Goal: Information Seeking & Learning: Learn about a topic

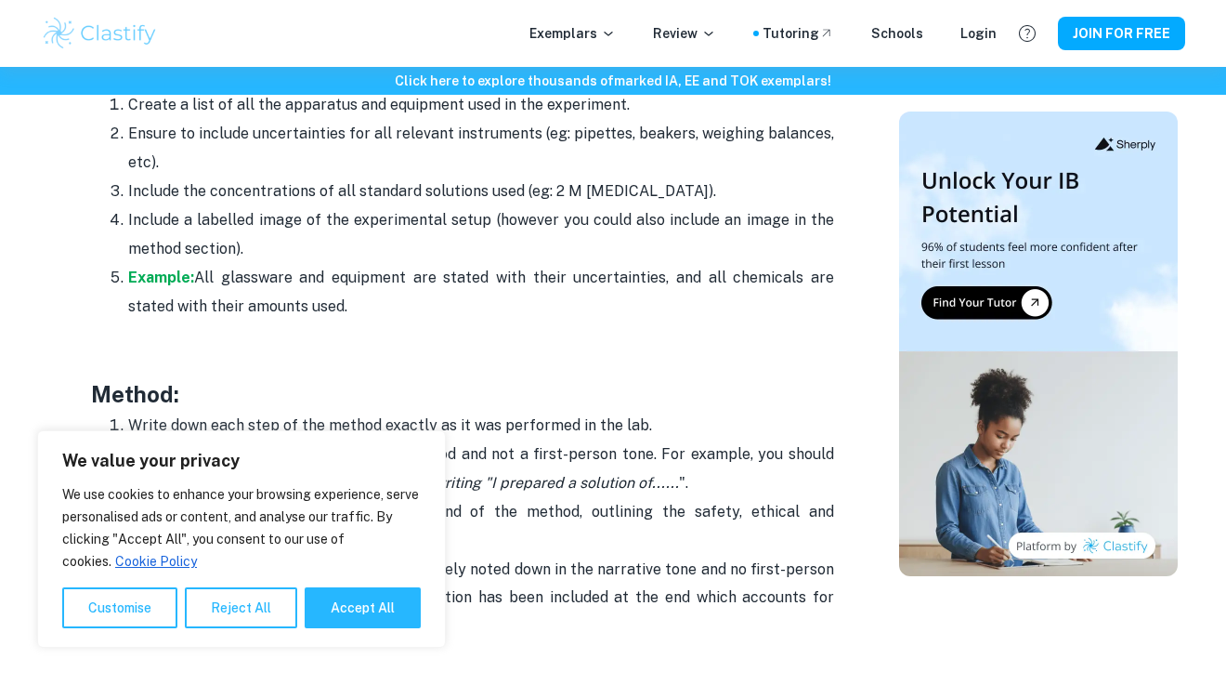
scroll to position [3789, 0]
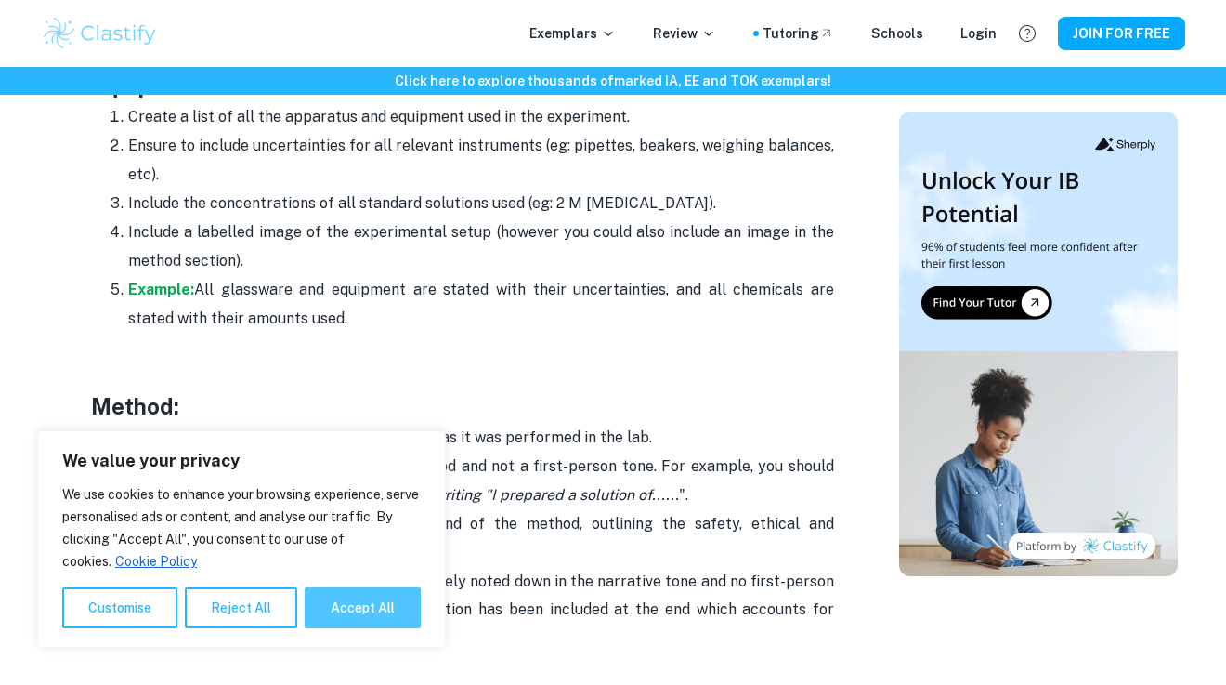
click at [364, 611] on button "Accept All" at bounding box center [363, 607] width 116 height 41
checkbox input "true"
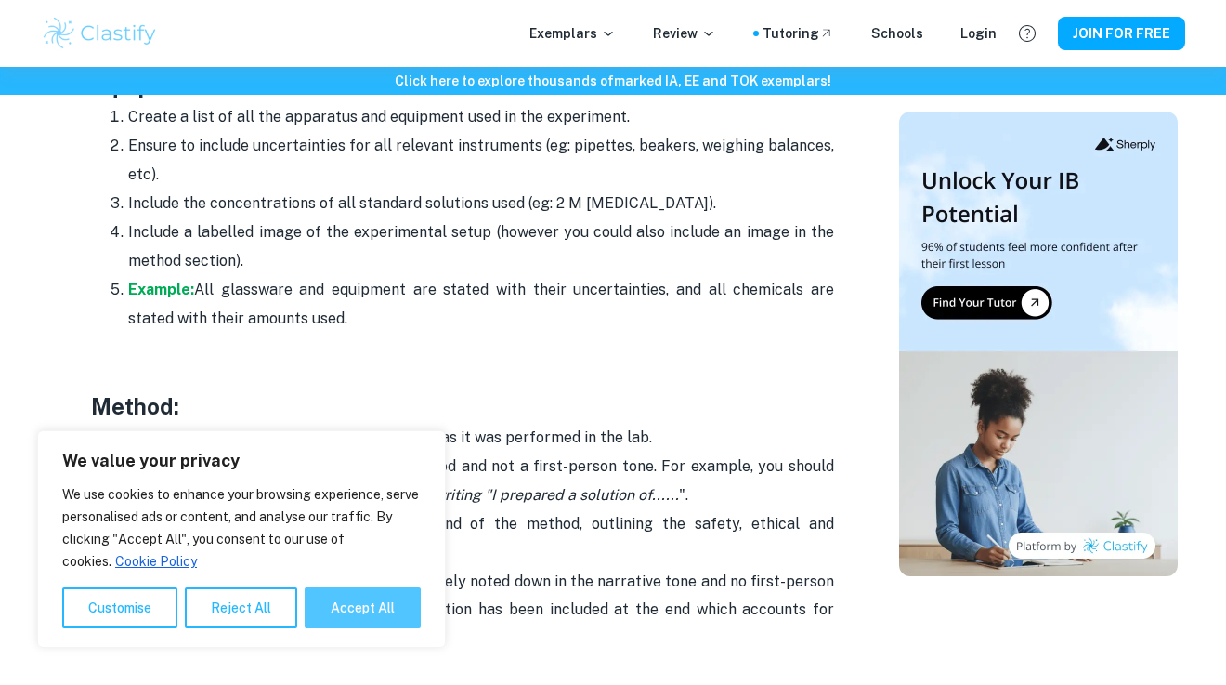
checkbox input "true"
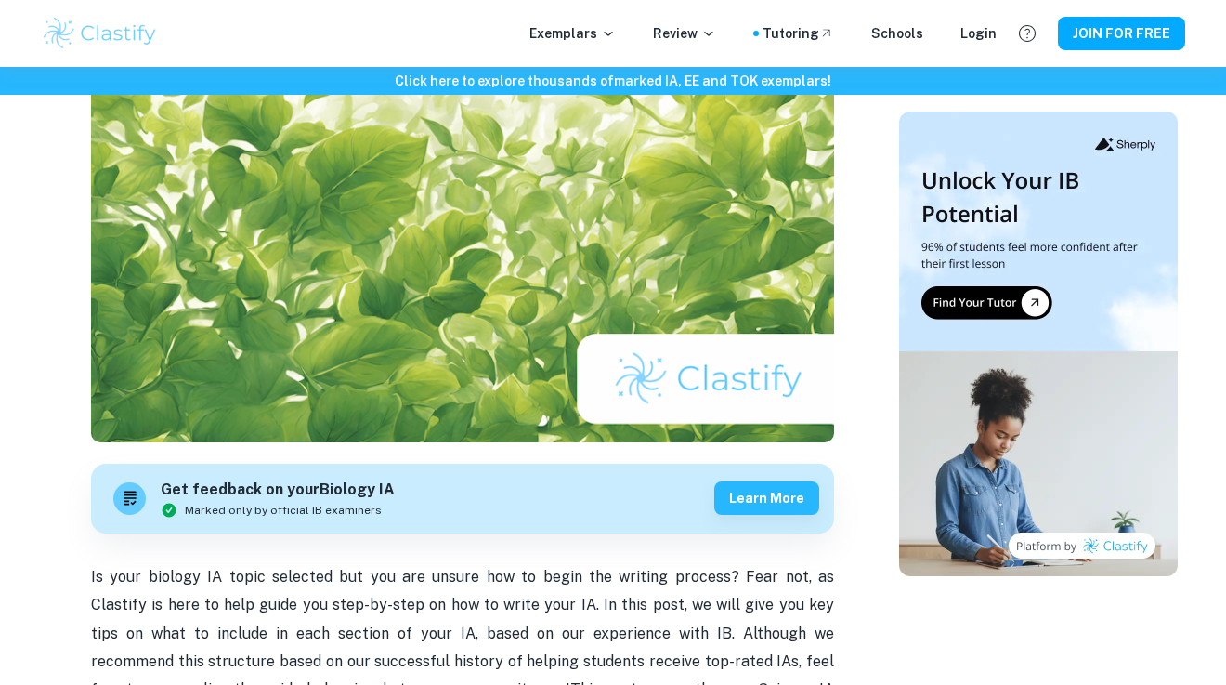
scroll to position [166, 0]
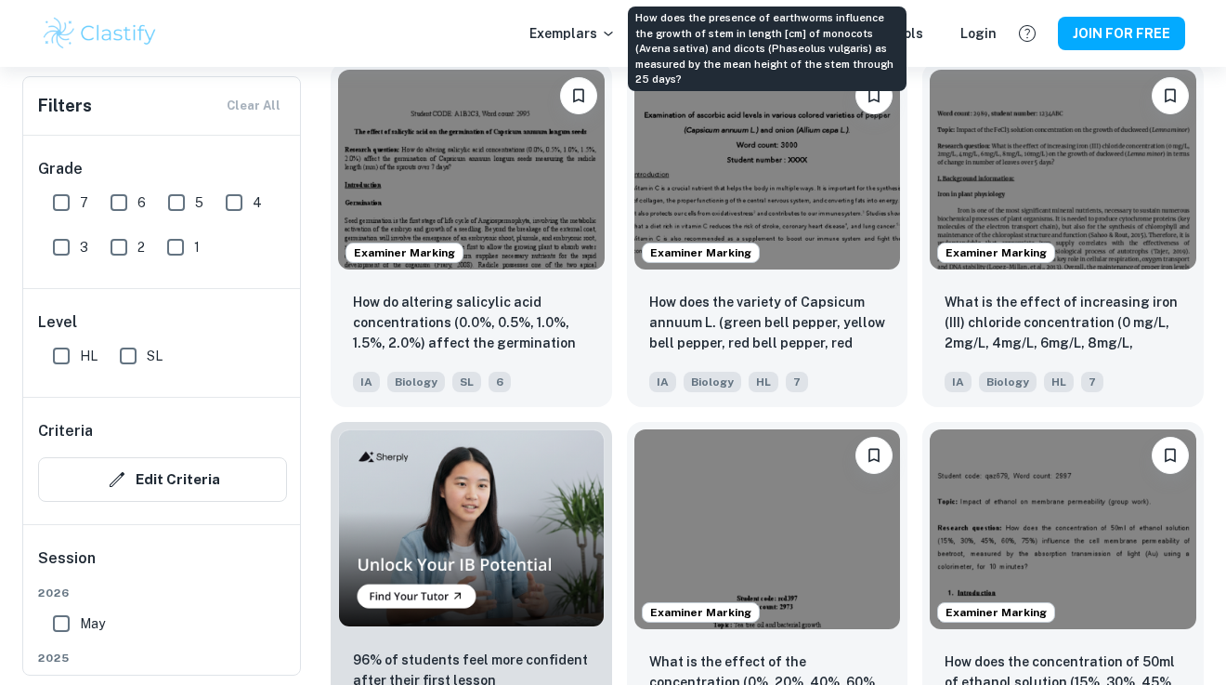
scroll to position [998, 0]
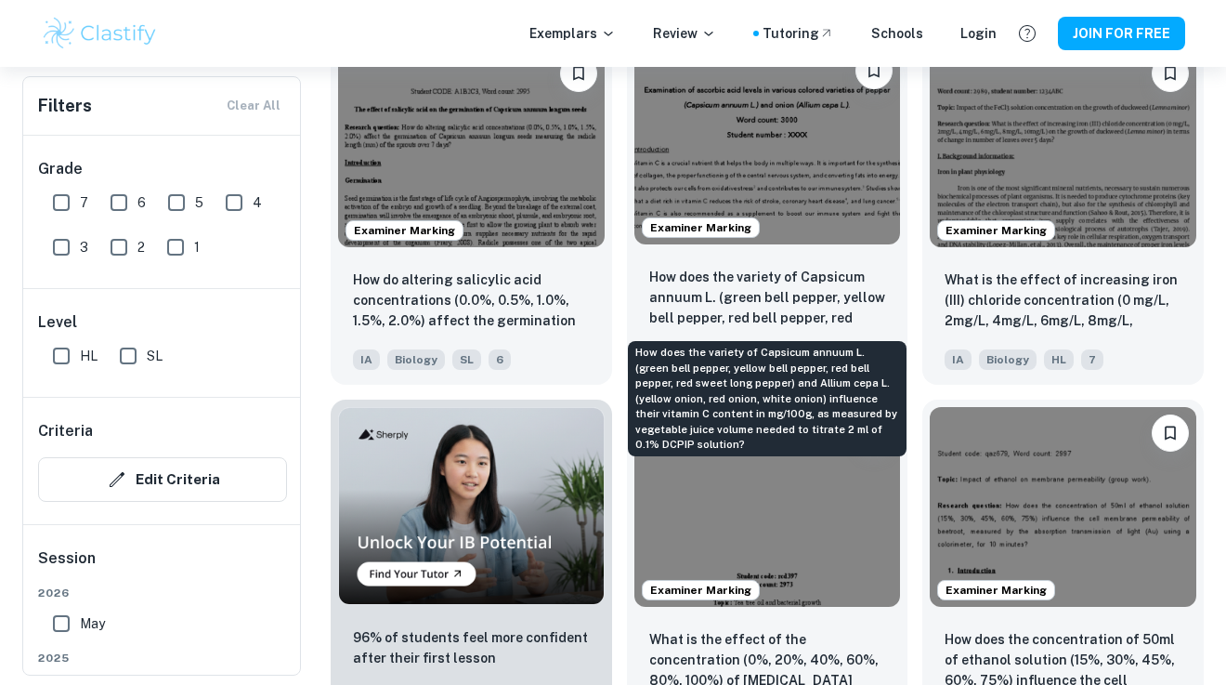
click at [831, 301] on p "How does the variety of Capsicum annuum L. (green bell pepper, yellow bell pepp…" at bounding box center [767, 298] width 237 height 63
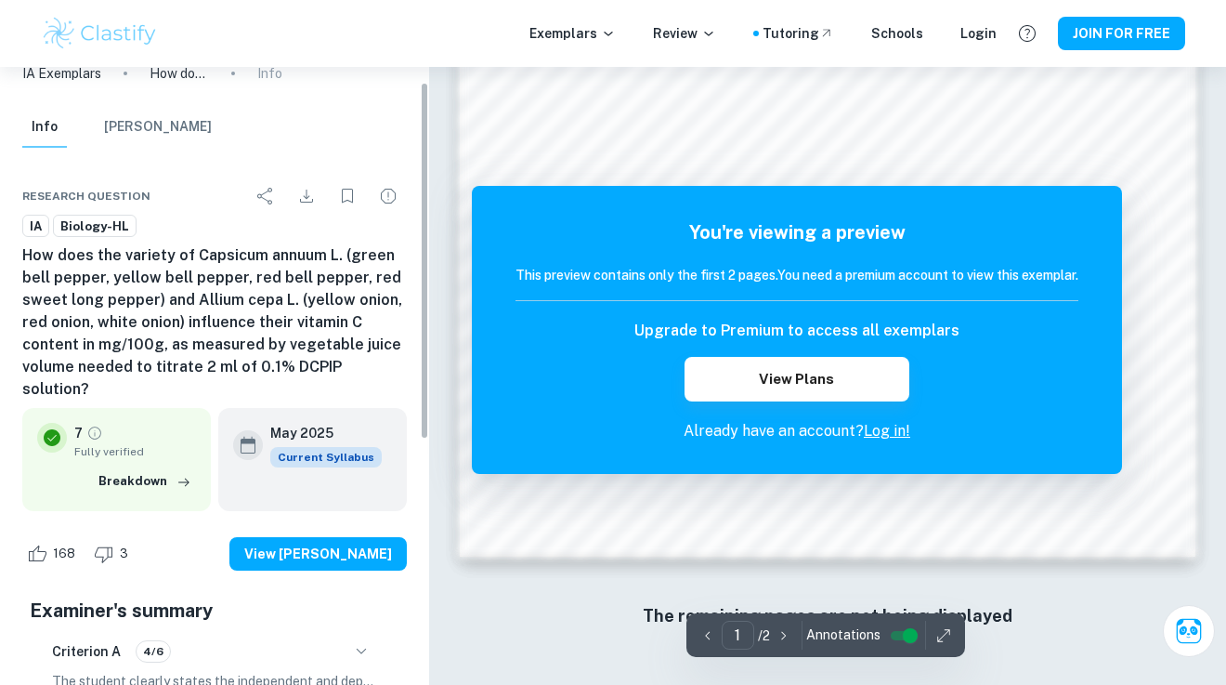
scroll to position [1619, 0]
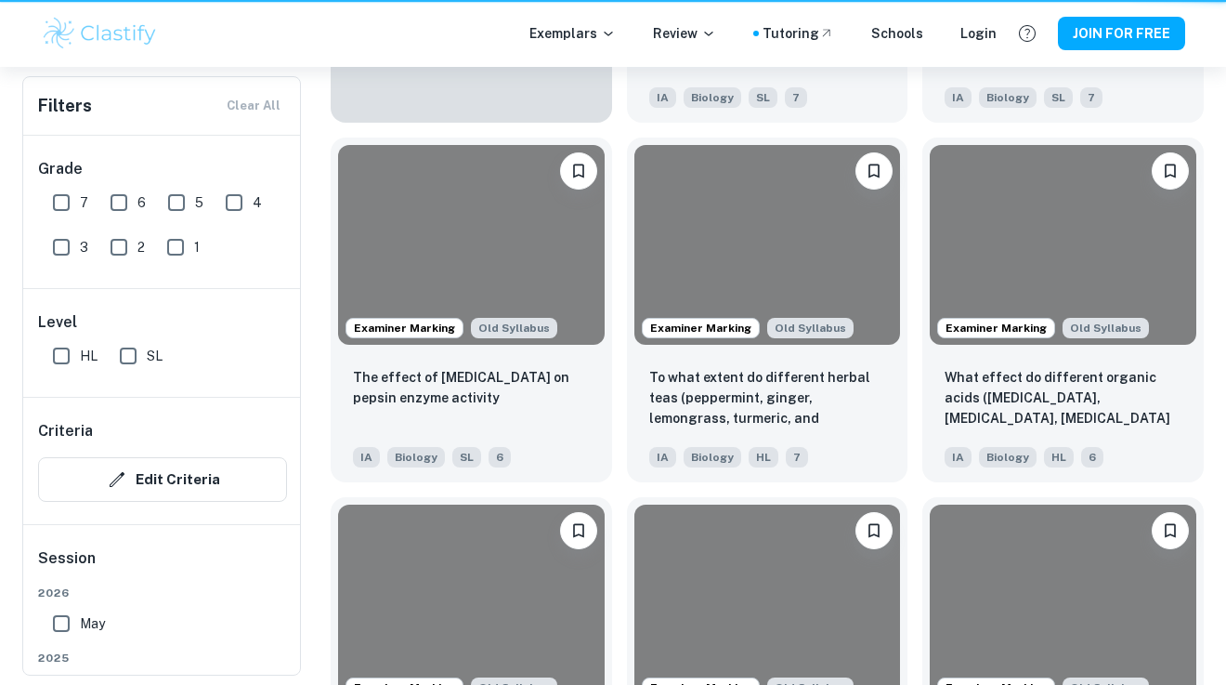
scroll to position [998, 0]
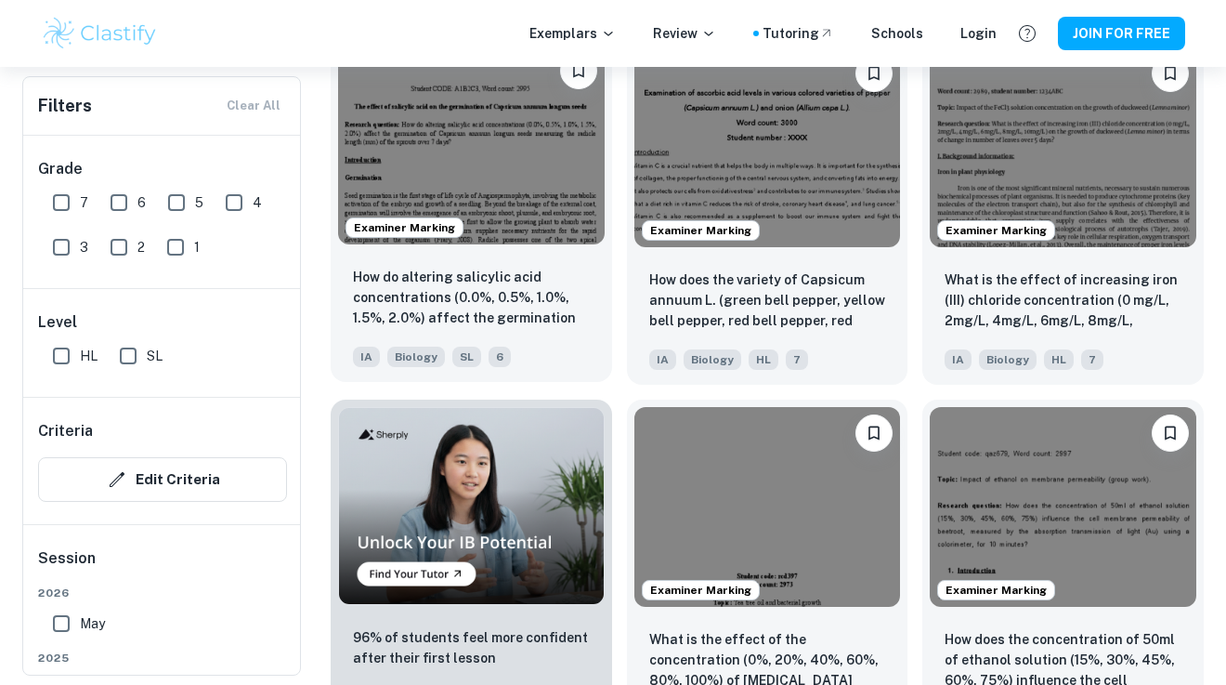
click at [479, 158] on img at bounding box center [471, 145] width 267 height 200
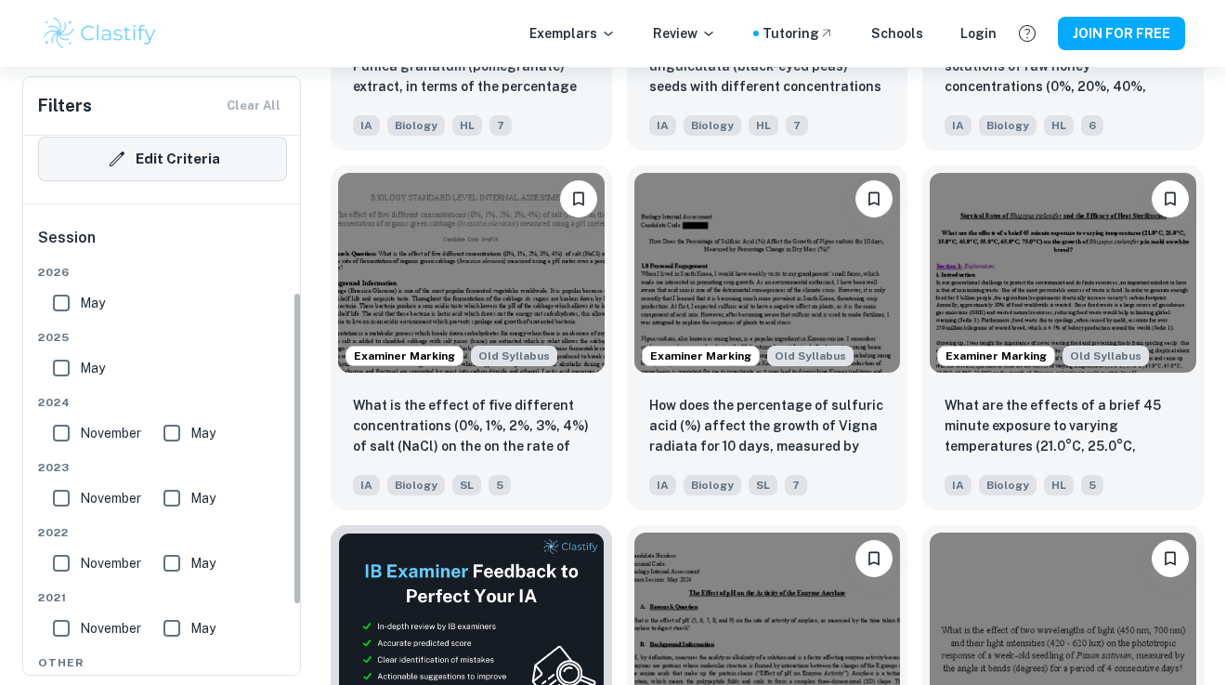
scroll to position [360, 0]
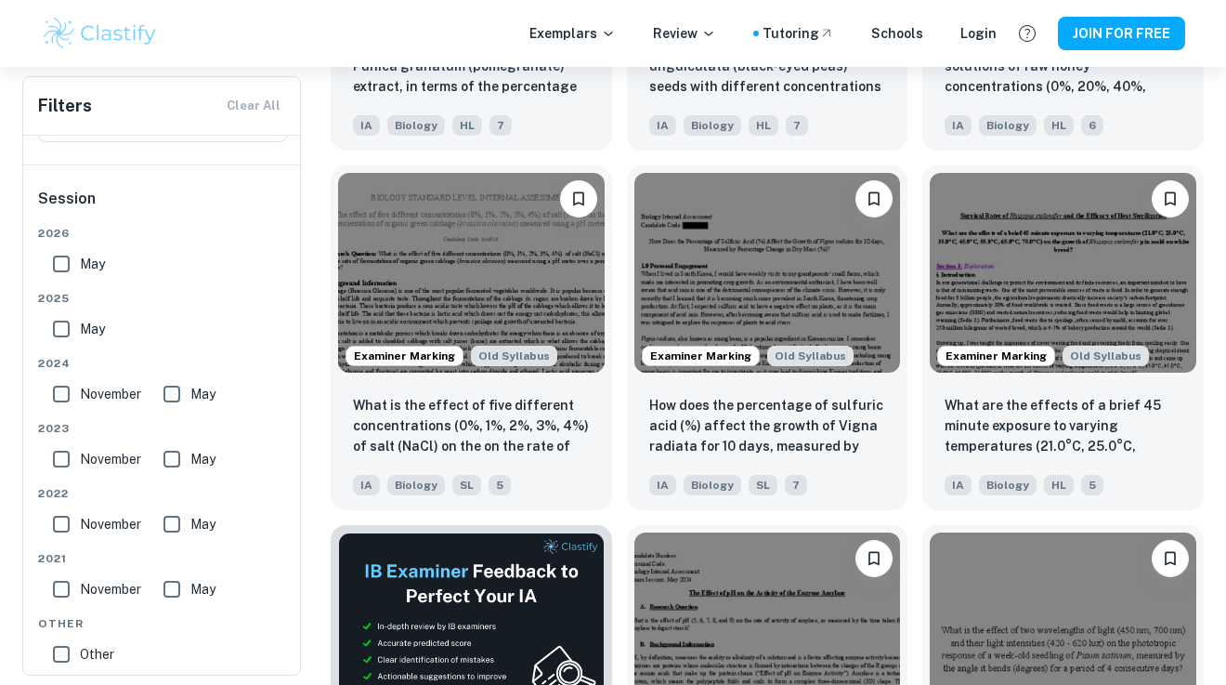
click at [181, 463] on input "May" at bounding box center [171, 458] width 37 height 37
checkbox input "true"
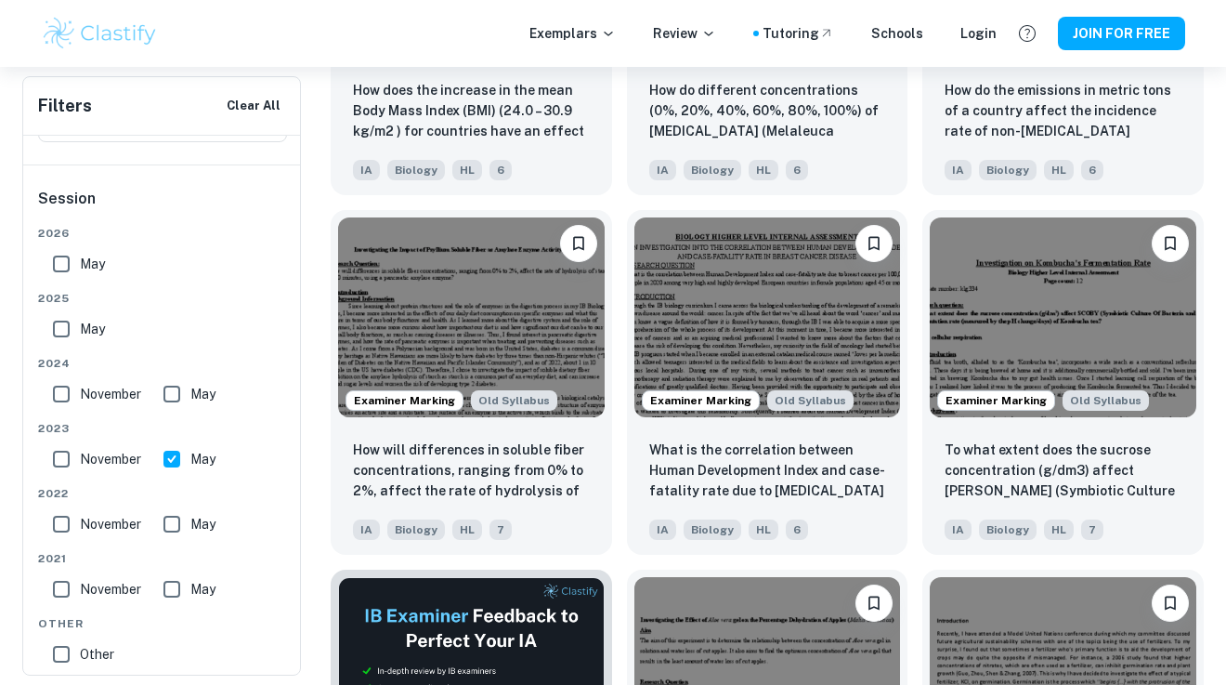
click at [58, 257] on input "May" at bounding box center [61, 263] width 37 height 37
checkbox input "true"
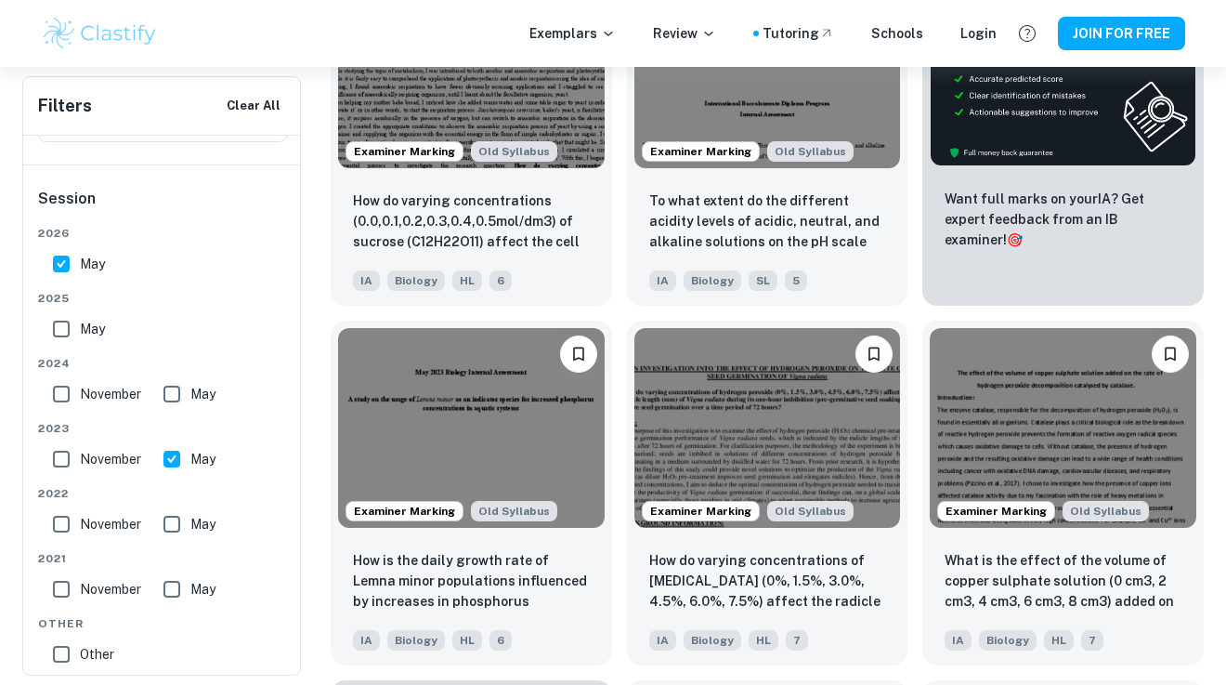
scroll to position [546, 0]
